Goal: Find specific page/section: Find specific page/section

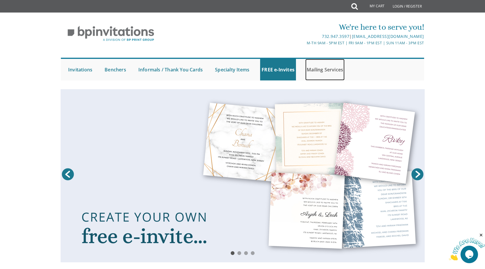
click at [311, 69] on link "Mailing Services" at bounding box center [324, 70] width 39 height 22
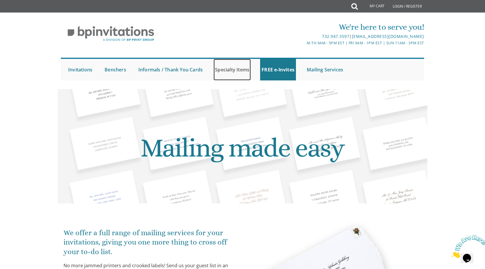
click at [223, 68] on link "Specialty Items" at bounding box center [232, 70] width 37 height 22
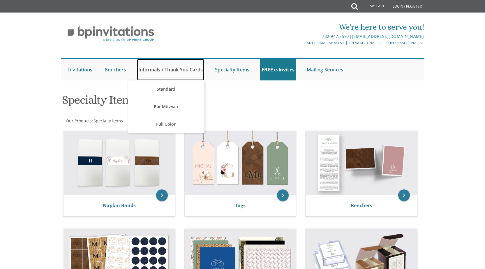
click at [146, 69] on link "Informals / Thank You Cards" at bounding box center [170, 70] width 67 height 22
